Goal: Find specific page/section: Find specific page/section

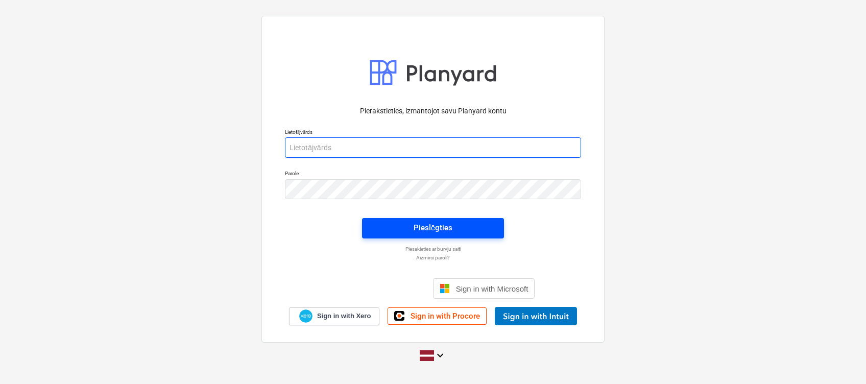
type input "[EMAIL_ADDRESS][DOMAIN_NAME]"
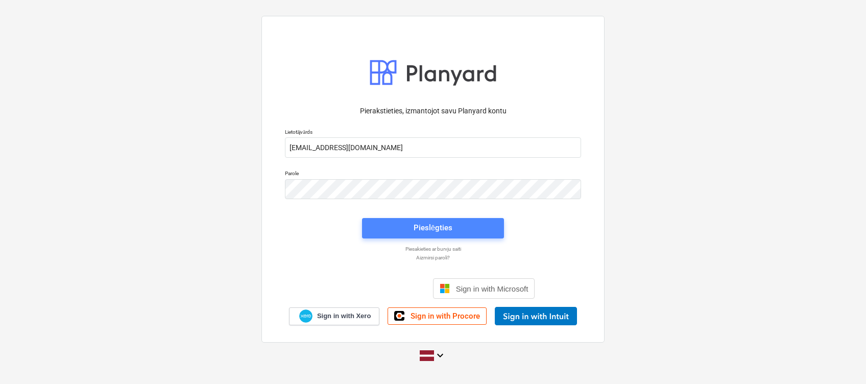
click at [465, 229] on span "Pieslēgties" at bounding box center [432, 227] width 117 height 13
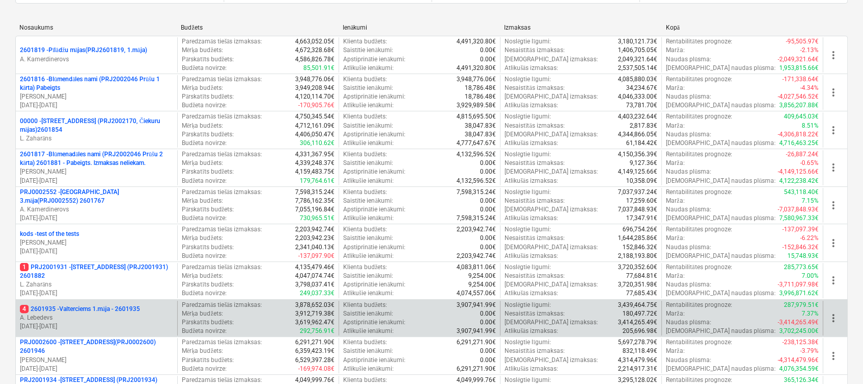
scroll to position [204, 0]
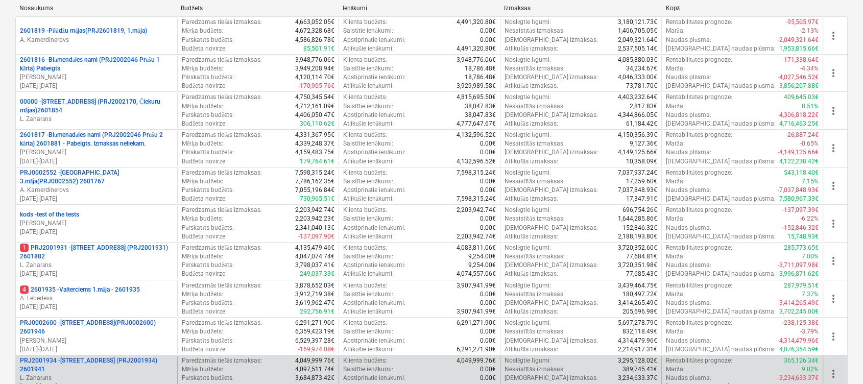
click at [140, 365] on p "PRJ2001934 - [PERSON_NAME][STREET_ADDRESS] (PRJ2001934) 2601941" at bounding box center [96, 364] width 153 height 17
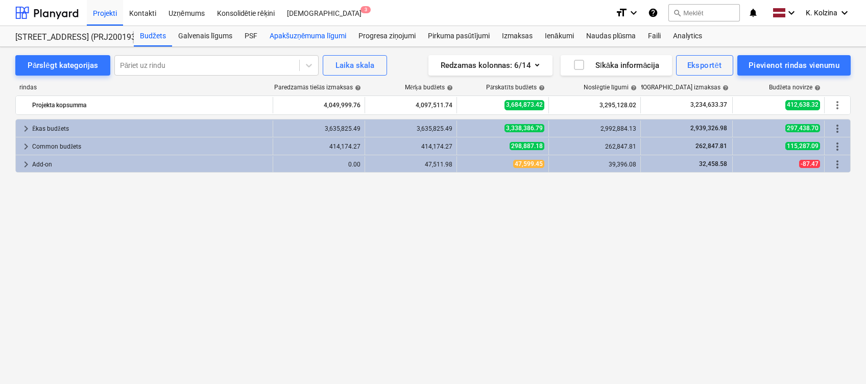
click at [298, 34] on div "Apakšuzņēmuma līgumi" at bounding box center [307, 36] width 89 height 20
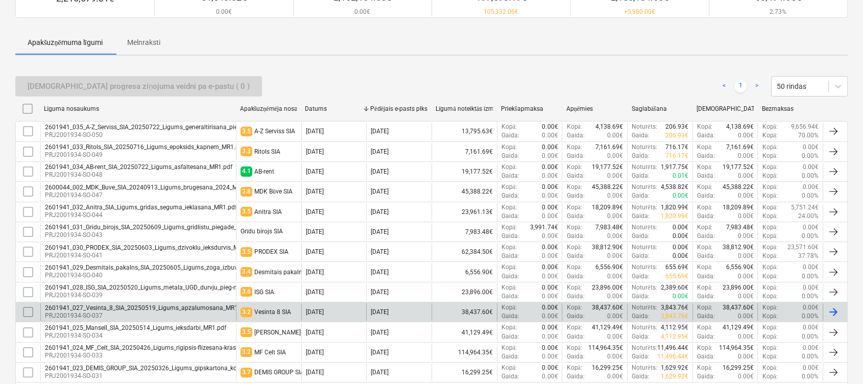
scroll to position [136, 0]
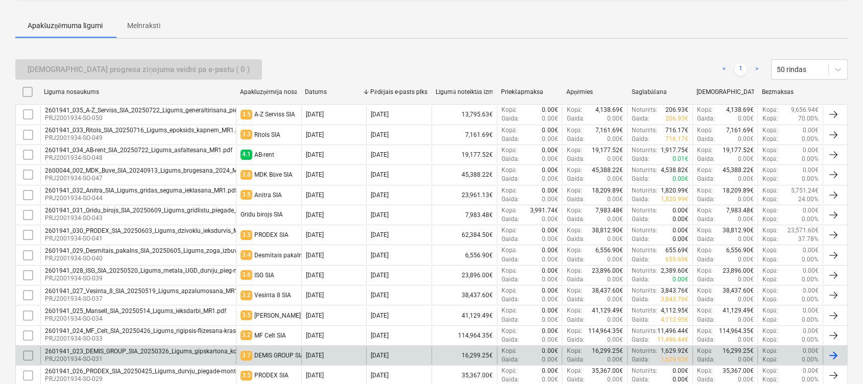
click at [188, 360] on p "PRJ2001934-SO-031" at bounding box center [164, 359] width 238 height 9
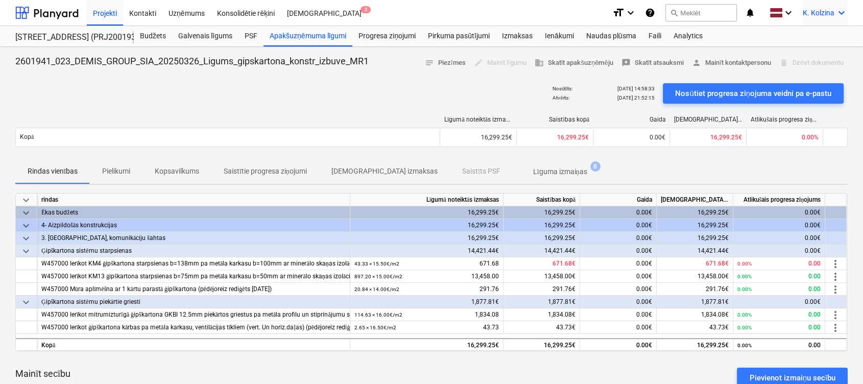
click at [837, 15] on icon "keyboard_arrow_down" at bounding box center [841, 13] width 12 height 12
click at [802, 53] on div "Izlogoties" at bounding box center [816, 57] width 61 height 16
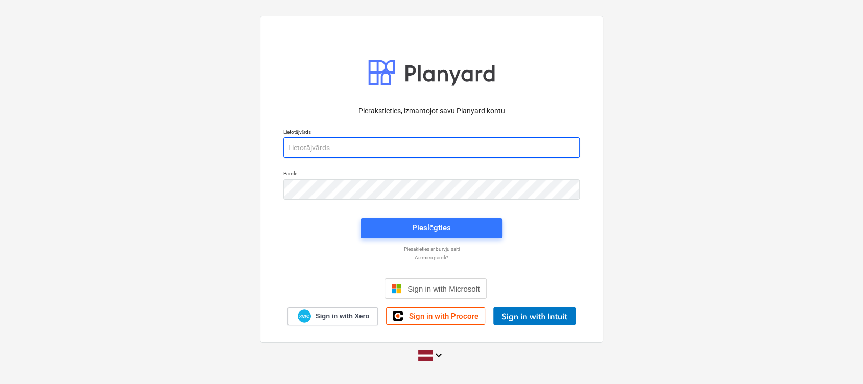
type input "[EMAIL_ADDRESS][DOMAIN_NAME]"
